Goal: Transaction & Acquisition: Purchase product/service

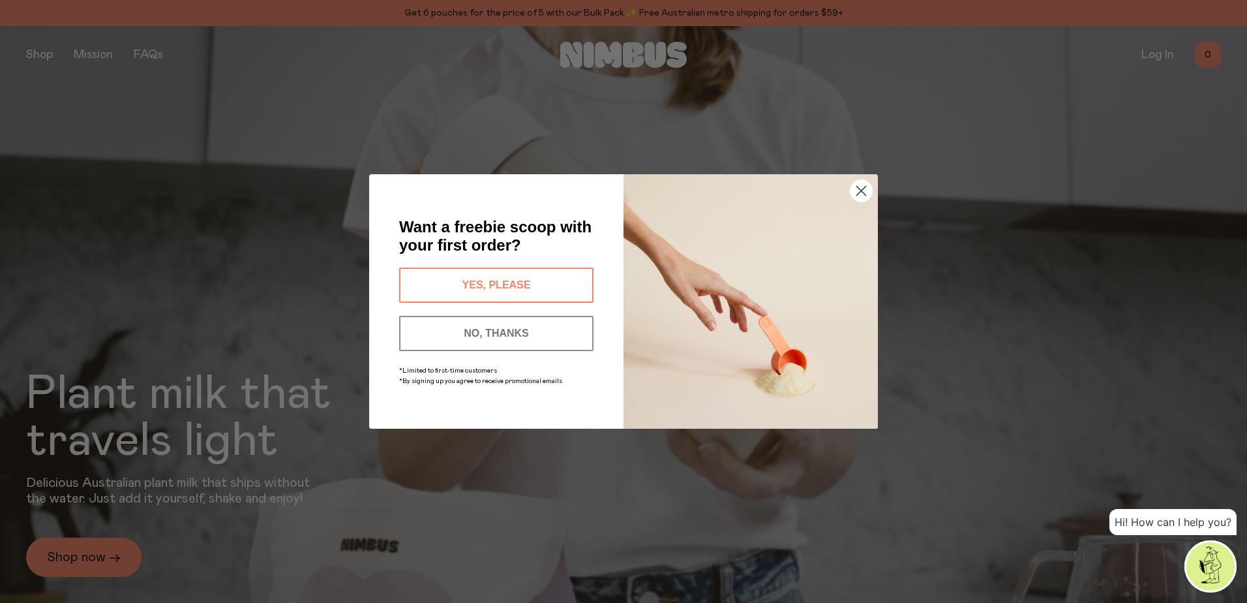
click at [498, 281] on button "YES, PLEASE" at bounding box center [496, 284] width 194 height 35
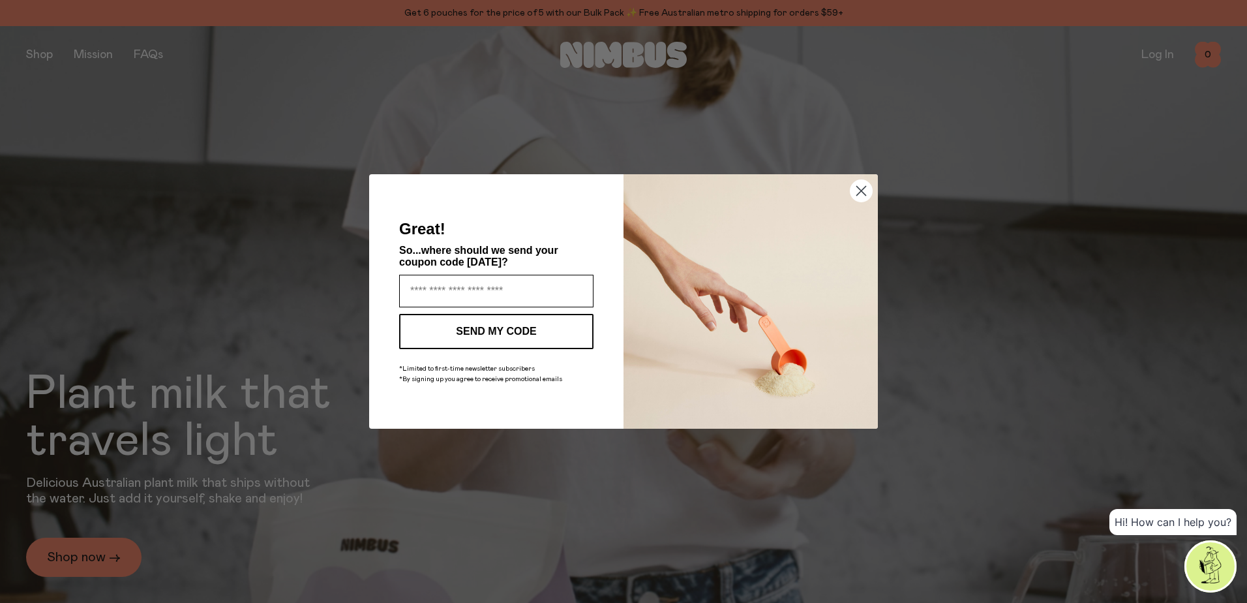
click at [495, 285] on input "Enter your email address" at bounding box center [496, 291] width 194 height 33
type input "**********"
click input "******" at bounding box center [0, 0] width 0 height 0
click at [483, 323] on button "SEND MY CODE" at bounding box center [496, 331] width 194 height 35
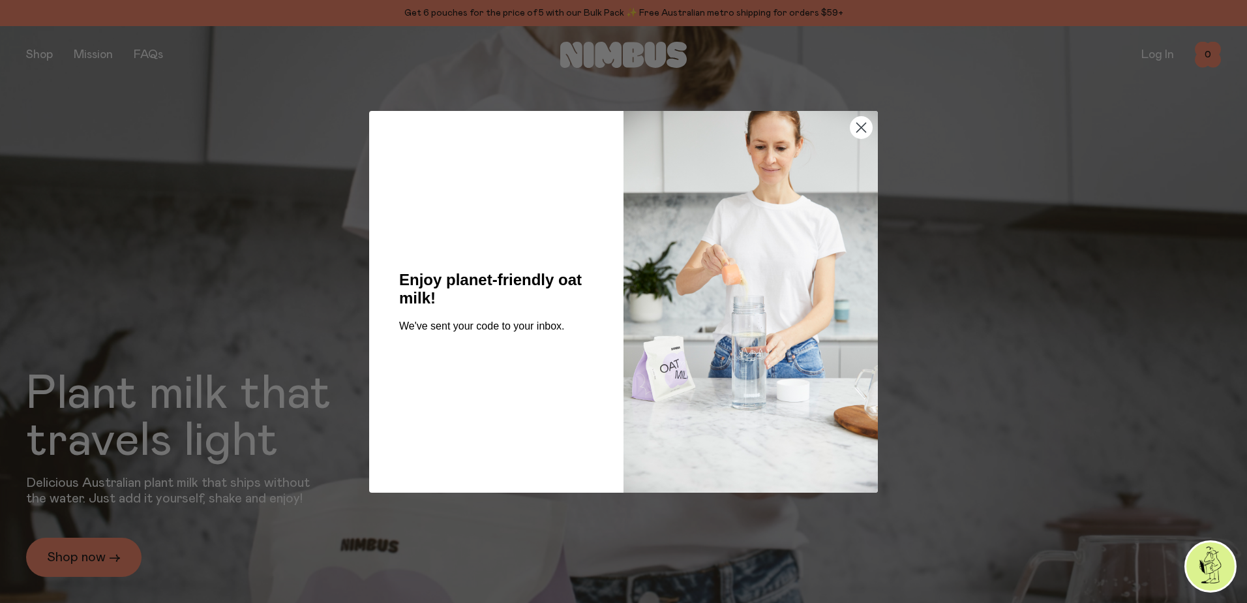
click at [864, 129] on circle "Close dialog" at bounding box center [861, 127] width 22 height 22
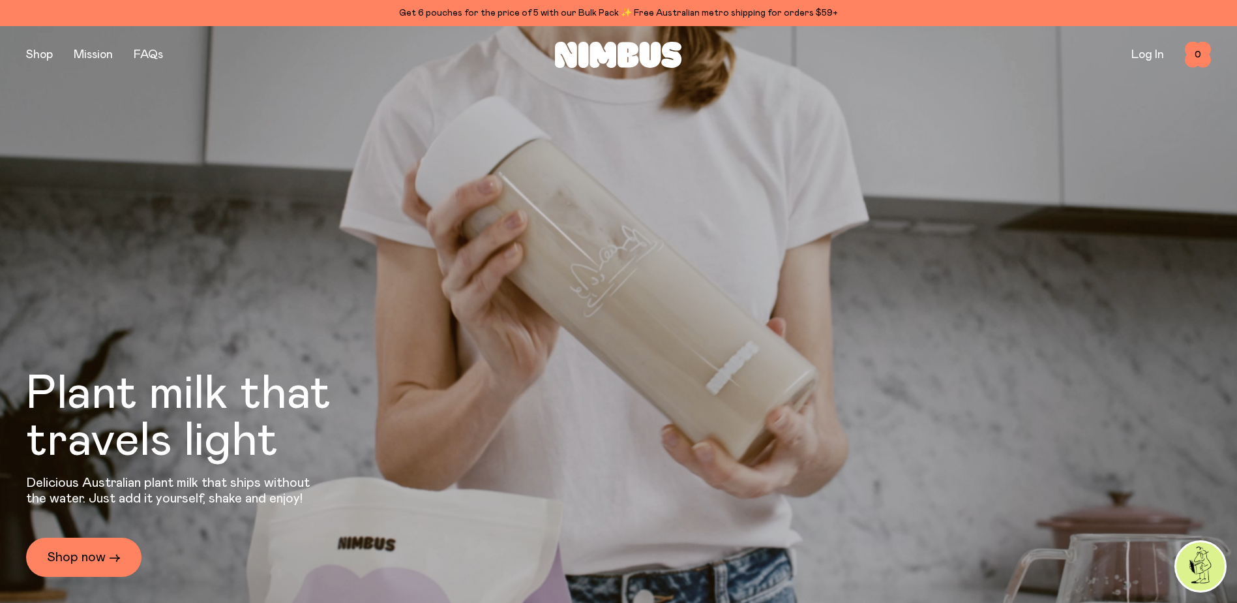
drag, startPoint x: 87, startPoint y: 558, endPoint x: 152, endPoint y: 528, distance: 71.2
click at [88, 558] on link "Shop now →" at bounding box center [83, 556] width 115 height 39
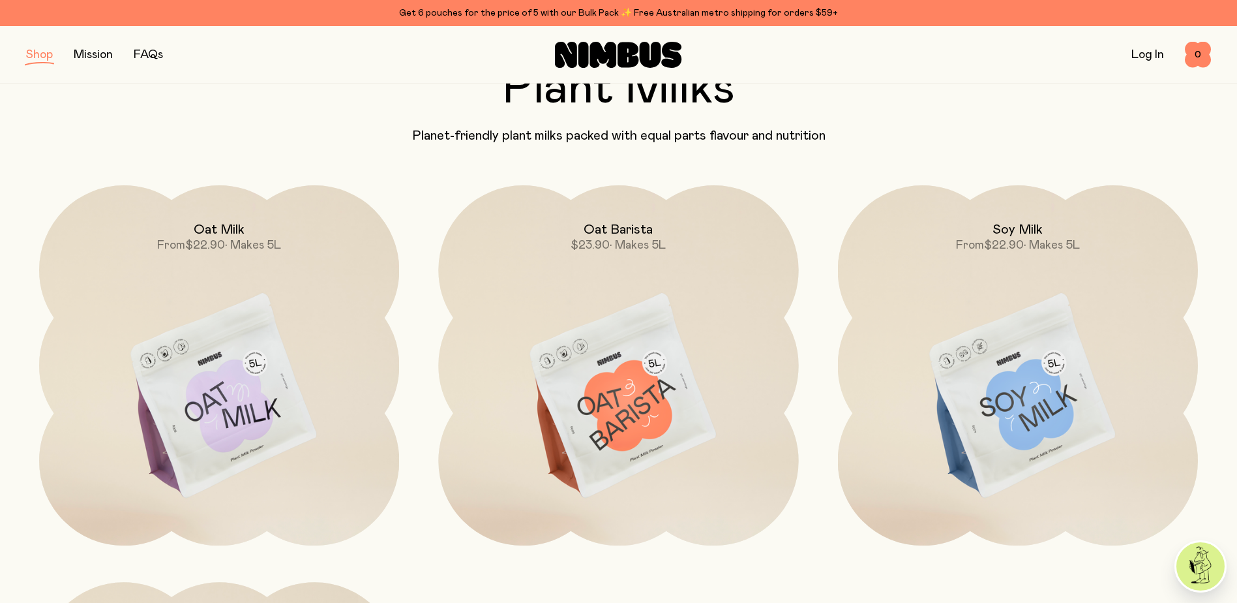
scroll to position [65, 0]
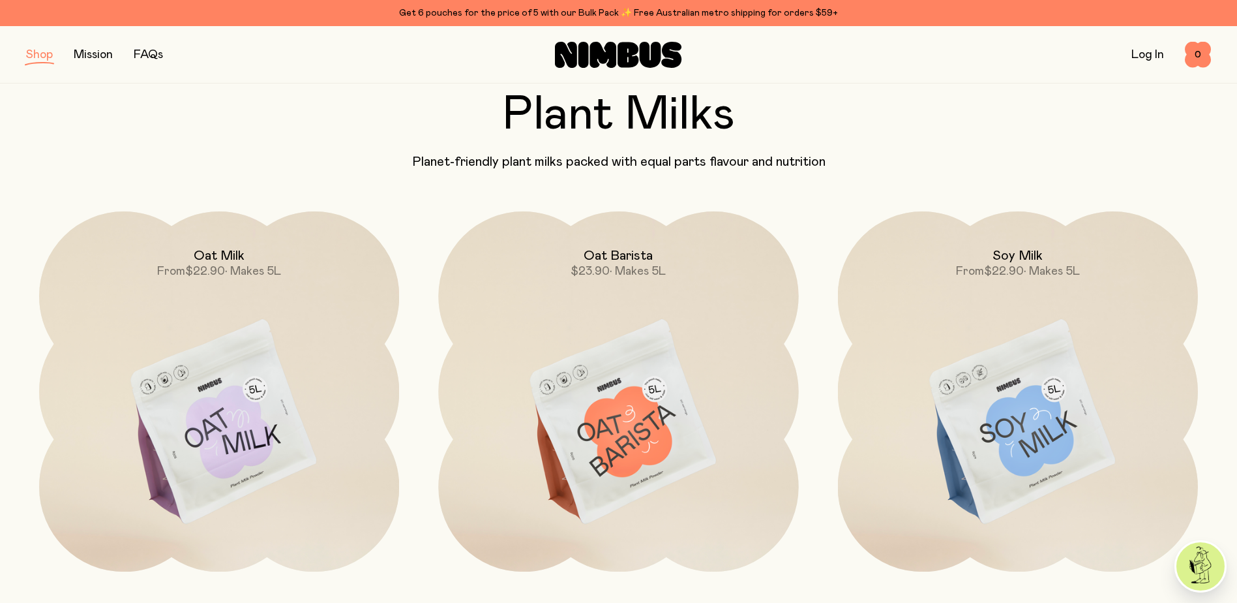
click at [209, 350] on img at bounding box center [219, 422] width 360 height 423
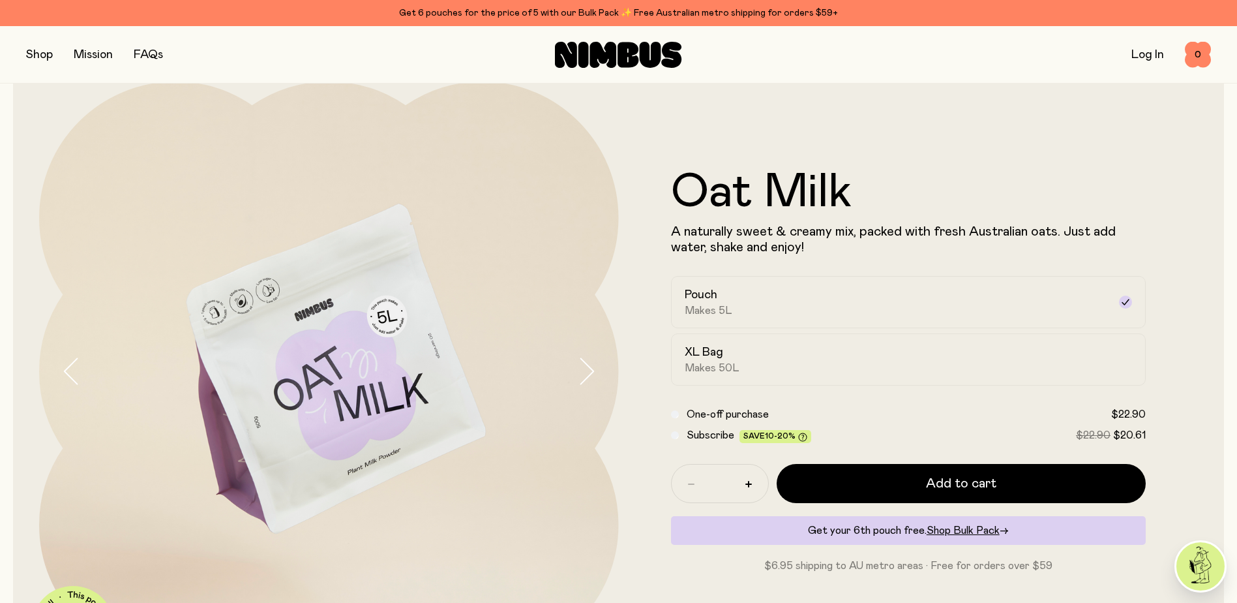
scroll to position [65, 0]
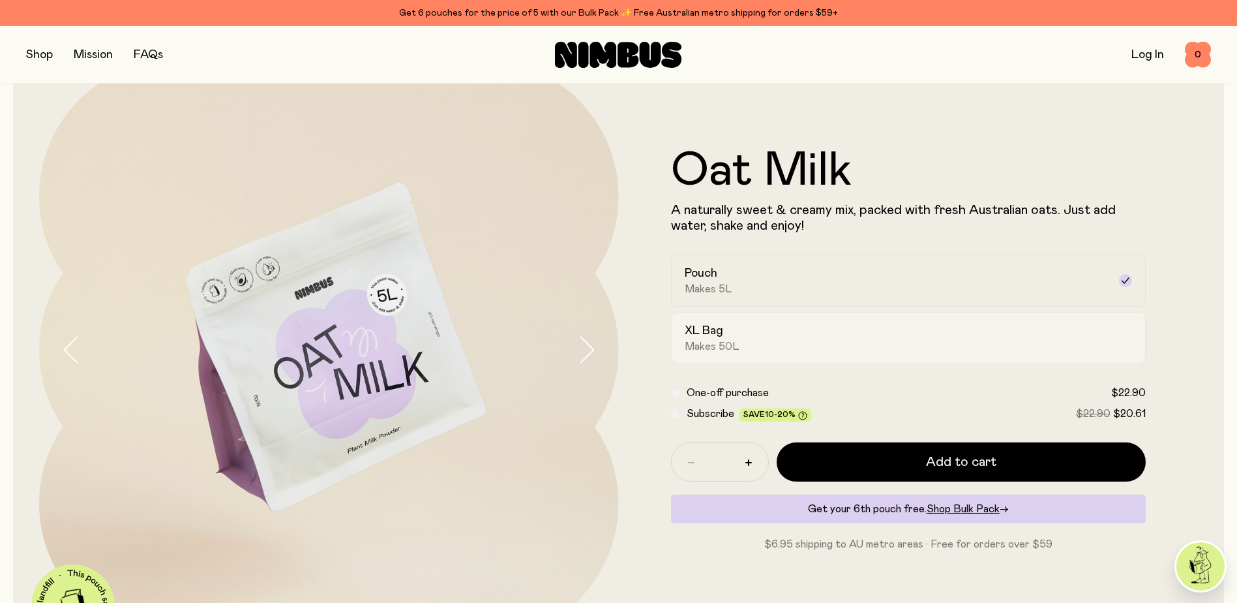
click at [914, 357] on label "XL Bag Makes 50L" at bounding box center [908, 338] width 475 height 52
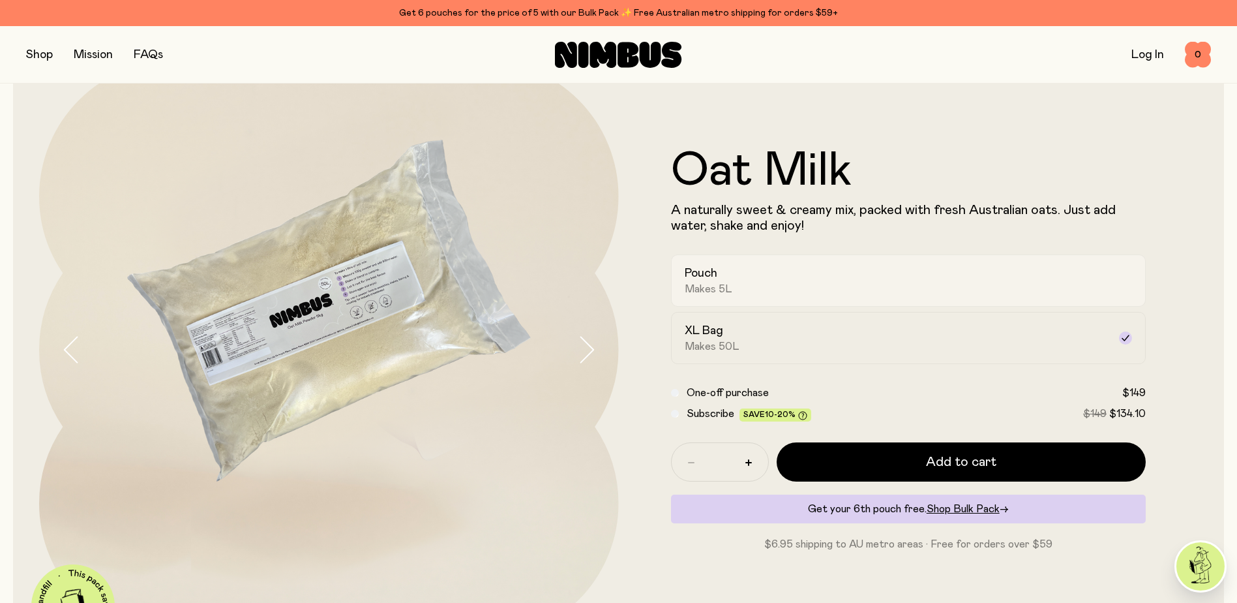
click at [771, 289] on div "Pouch Makes 5L" at bounding box center [897, 280] width 425 height 30
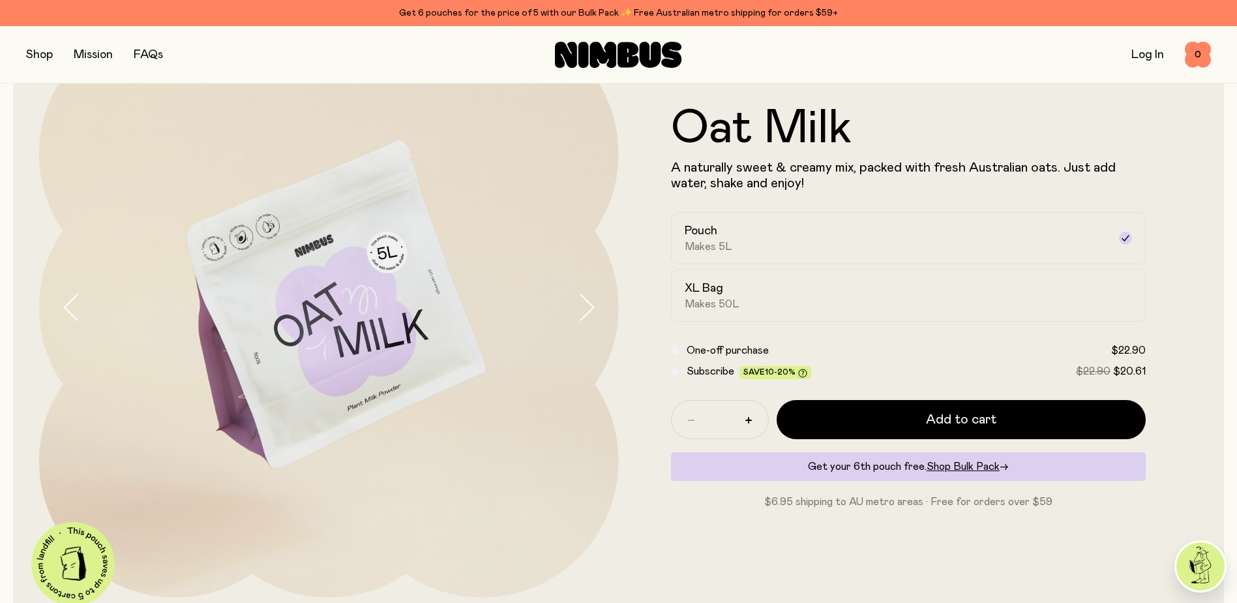
scroll to position [130, 0]
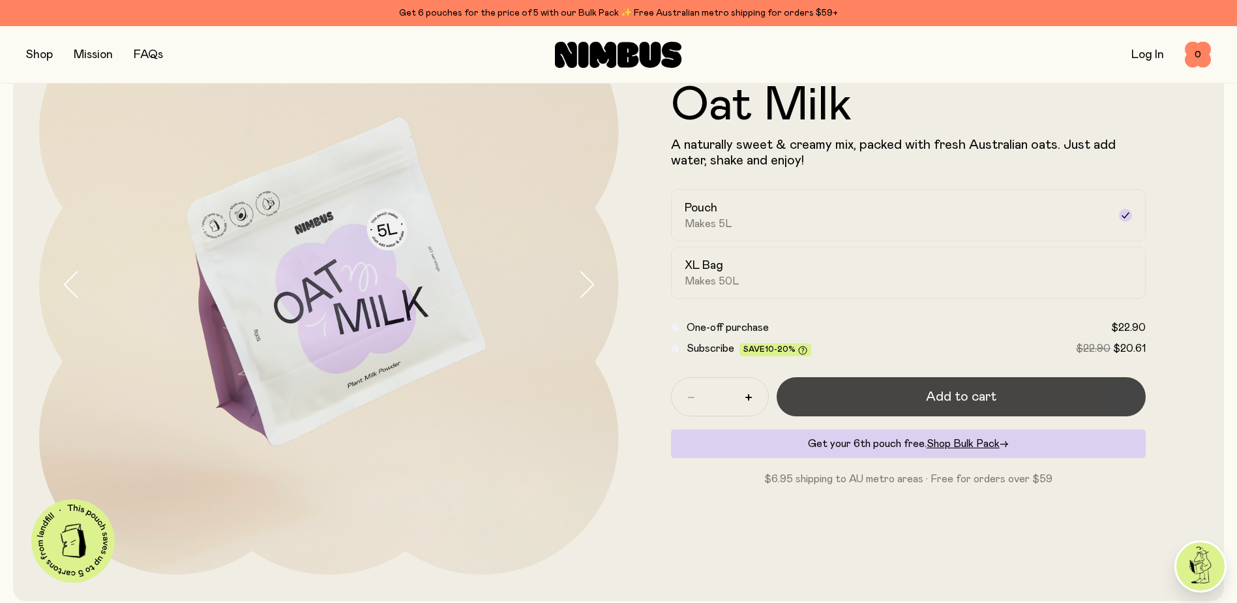
click at [990, 397] on span "Add to cart" at bounding box center [961, 396] width 70 height 18
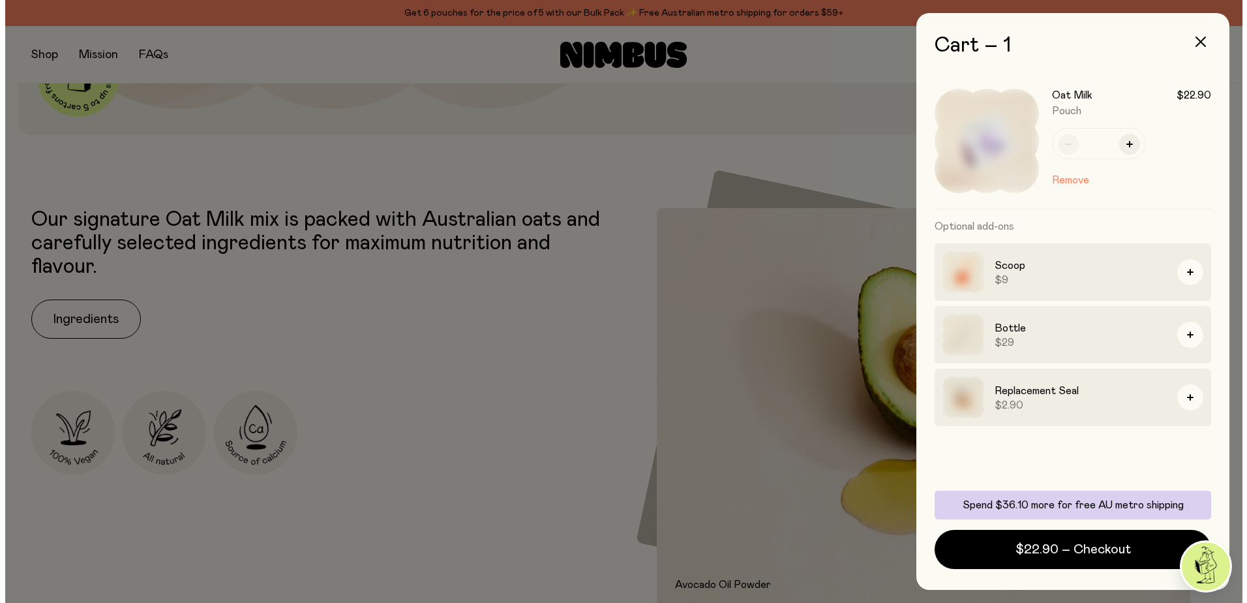
scroll to position [0, 0]
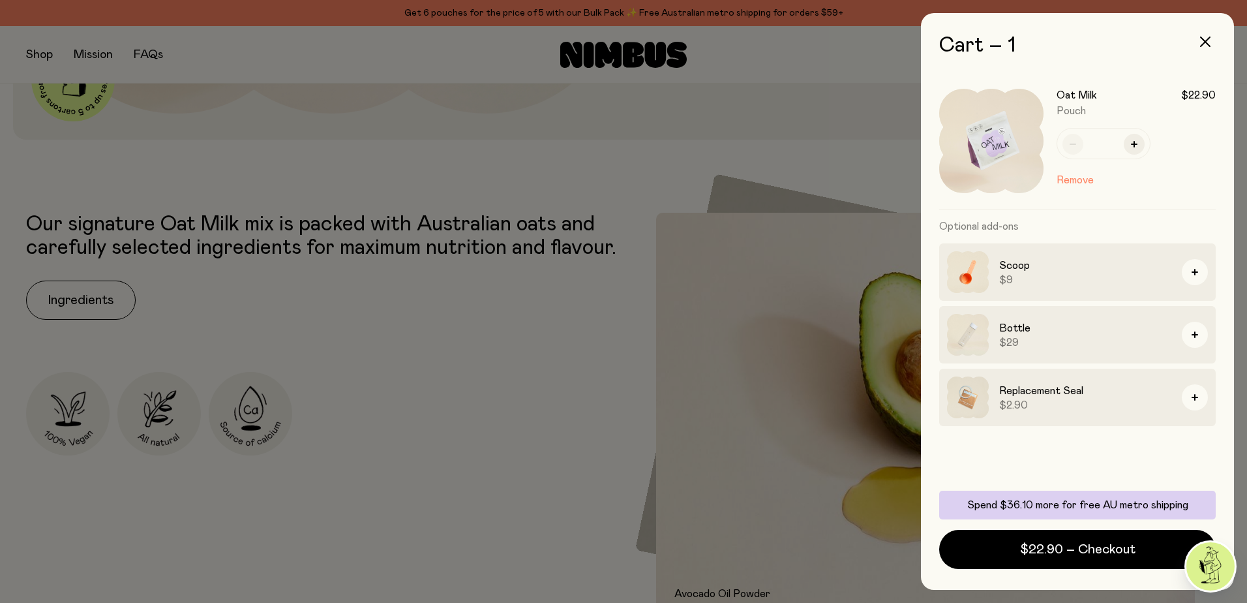
click at [451, 348] on div at bounding box center [623, 301] width 1247 height 603
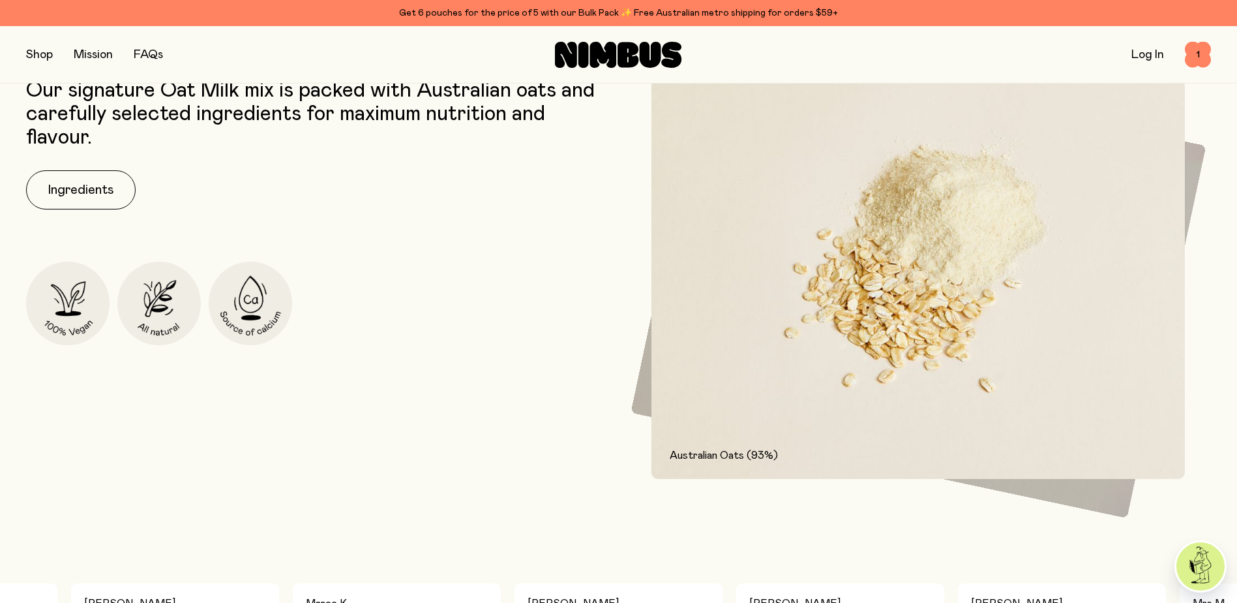
scroll to position [727, 0]
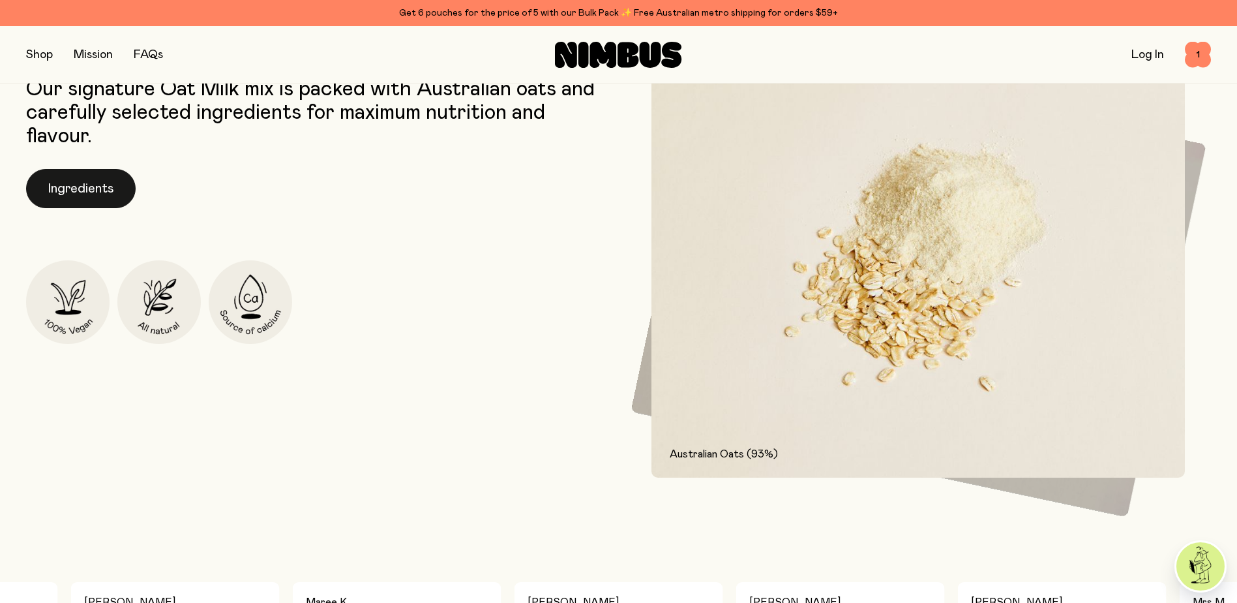
click at [106, 197] on button "Ingredients" at bounding box center [81, 188] width 110 height 39
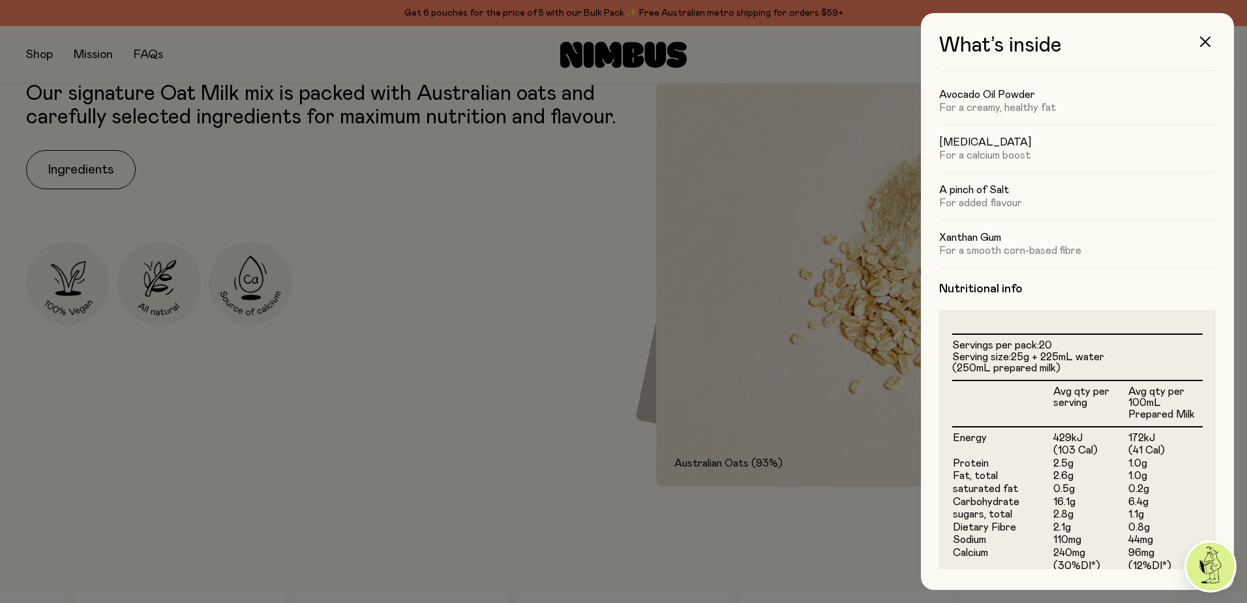
scroll to position [0, 0]
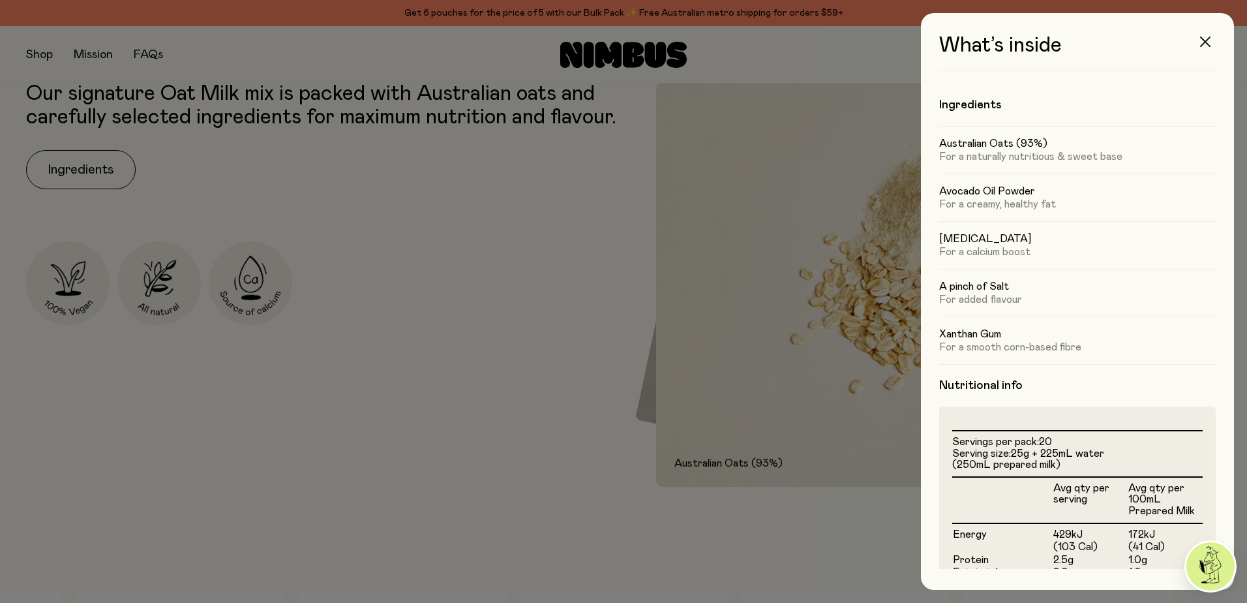
click at [1212, 44] on button "button" at bounding box center [1205, 41] width 31 height 31
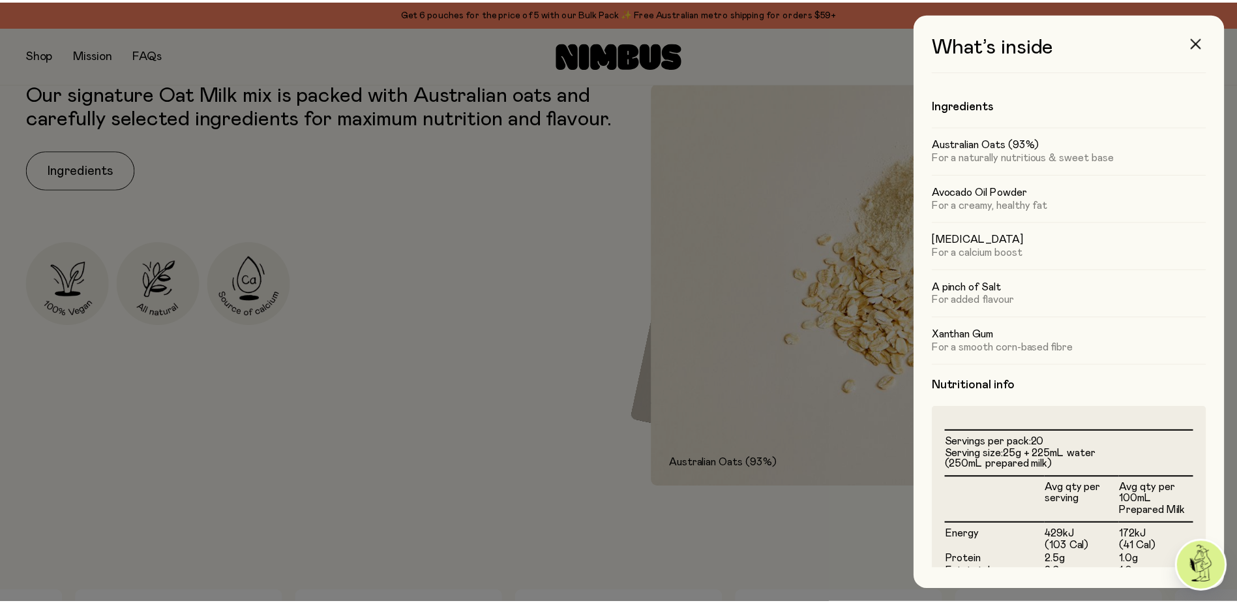
scroll to position [727, 0]
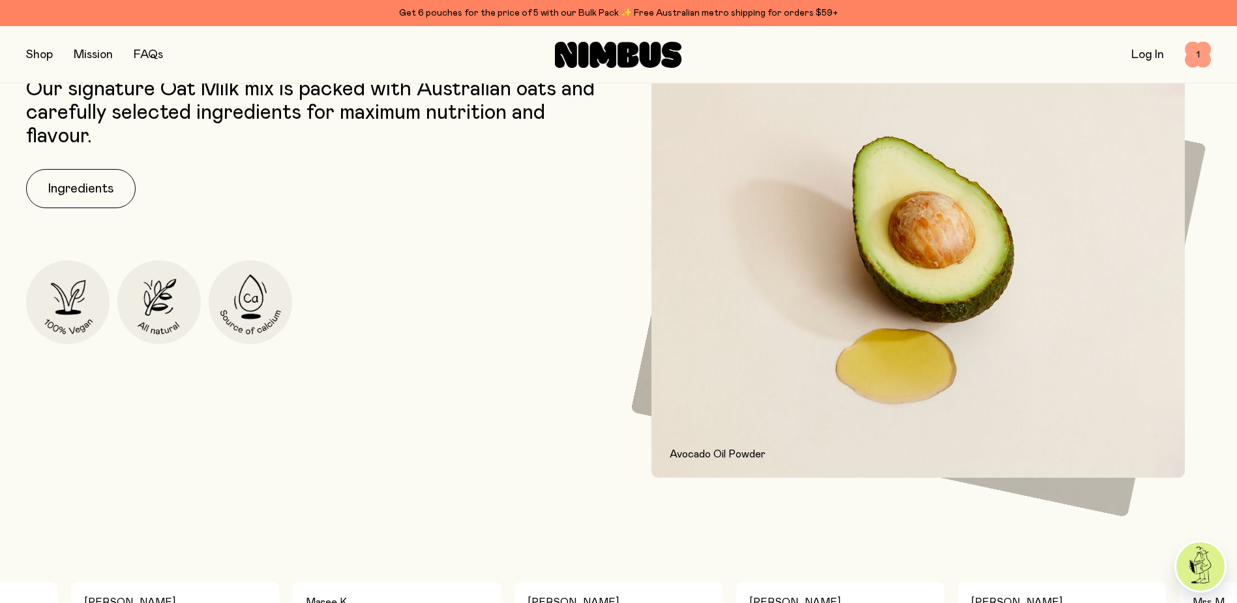
click at [1199, 57] on span "1" at bounding box center [1198, 55] width 26 height 26
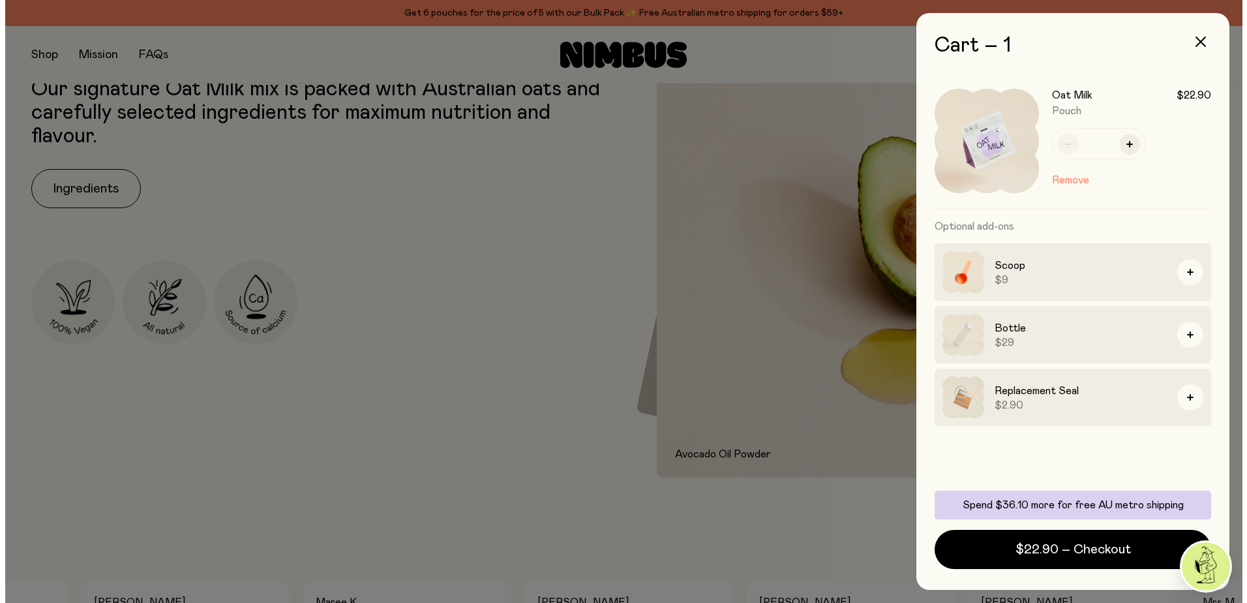
scroll to position [0, 0]
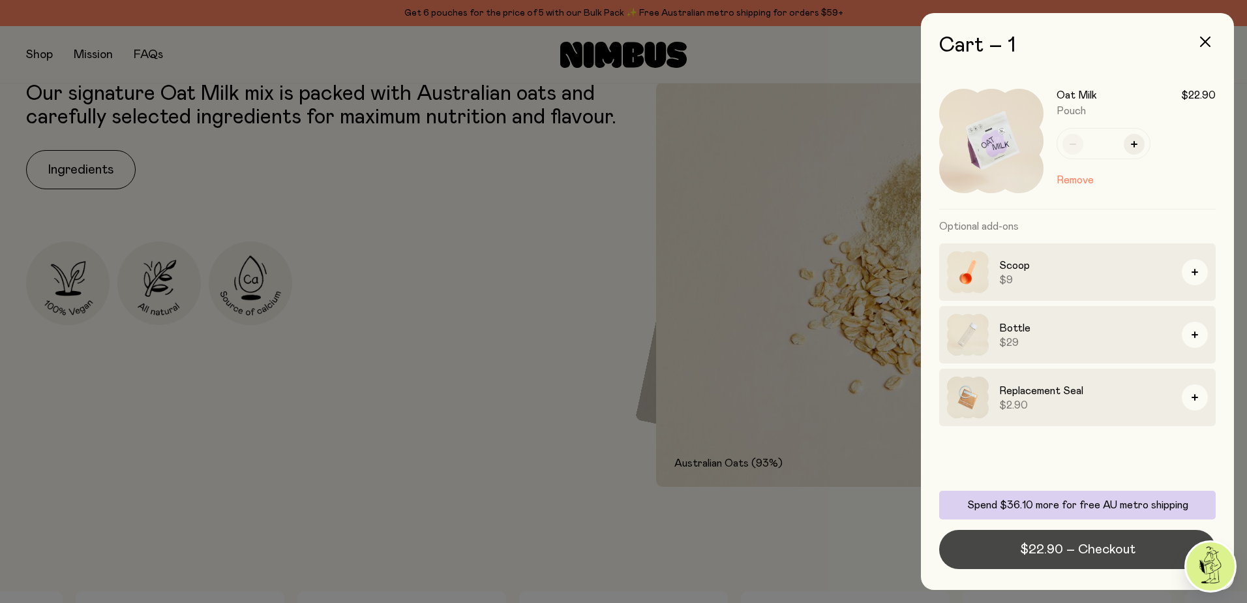
click at [1064, 556] on span "$22.90 – Checkout" at bounding box center [1077, 549] width 115 height 18
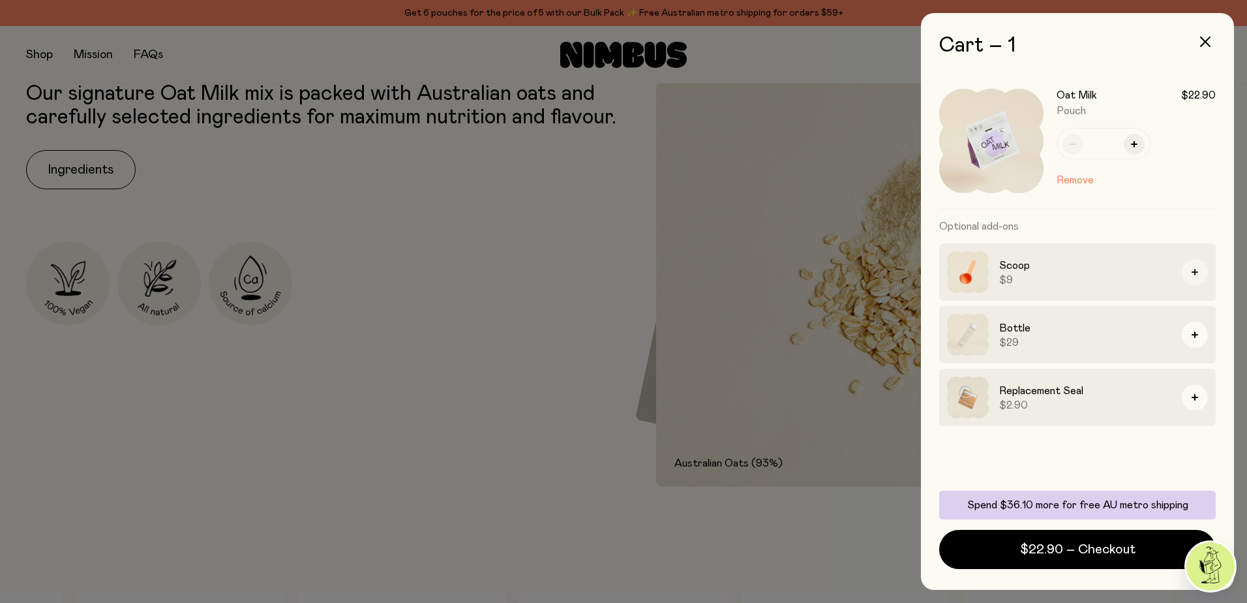
click at [1199, 275] on button "button" at bounding box center [1195, 272] width 26 height 26
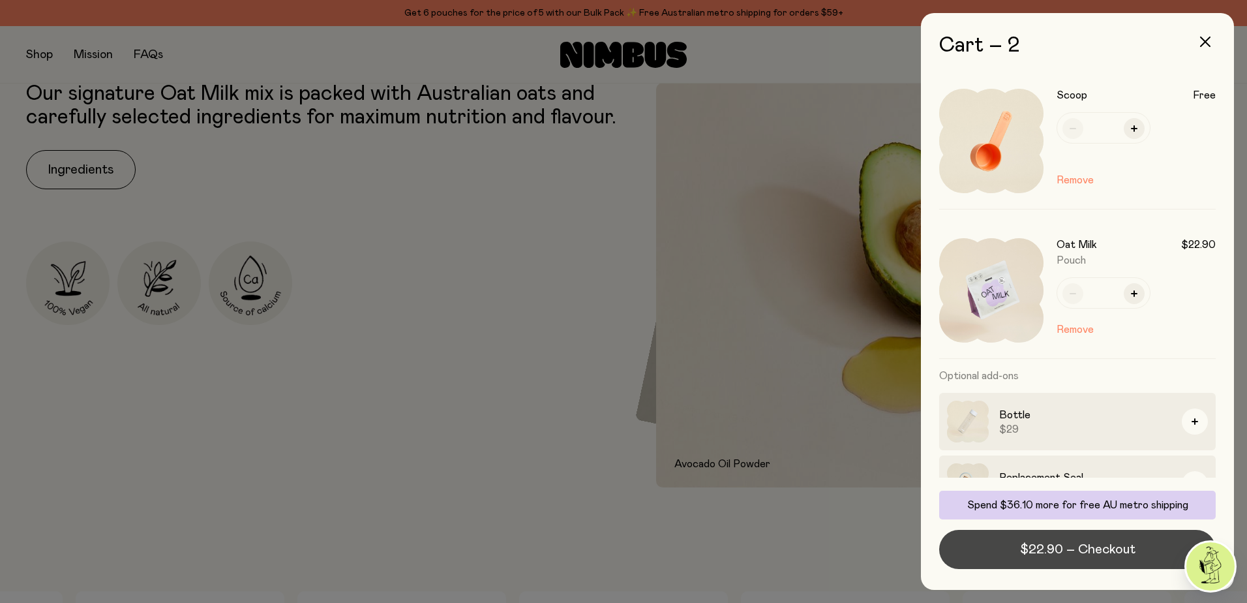
click at [1096, 560] on button "$22.90 – Checkout" at bounding box center [1077, 549] width 277 height 39
